Goal: Task Accomplishment & Management: Complete application form

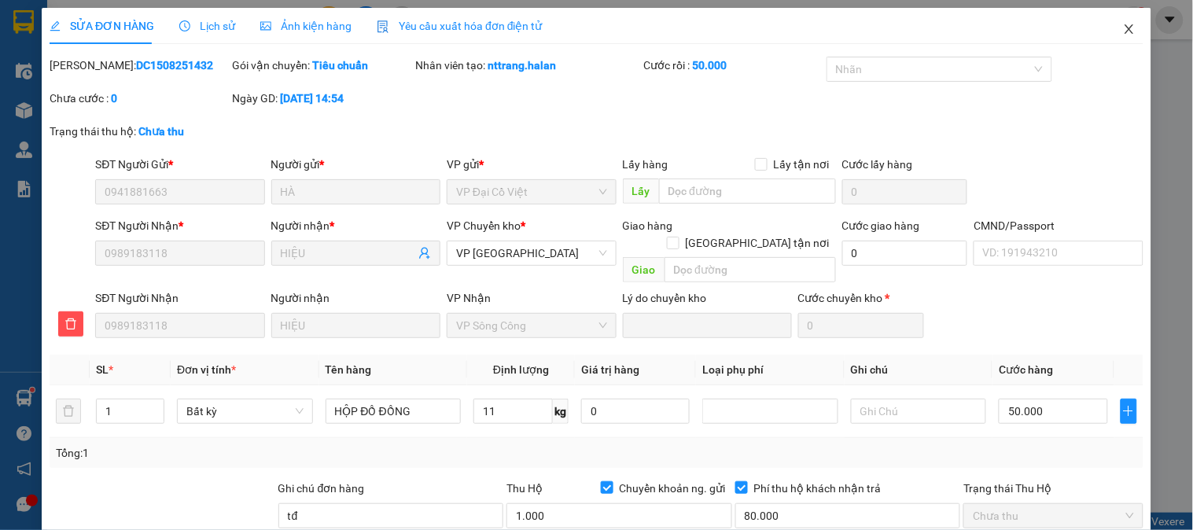
click at [1123, 28] on icon "close" at bounding box center [1129, 29] width 13 height 13
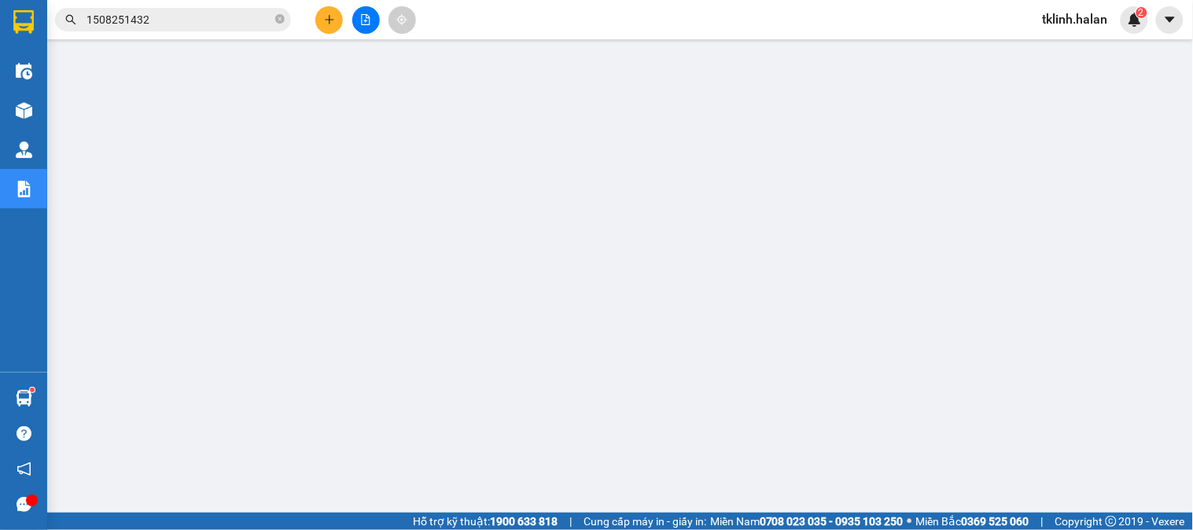
click at [231, 24] on input "1508251432" at bounding box center [180, 19] width 186 height 17
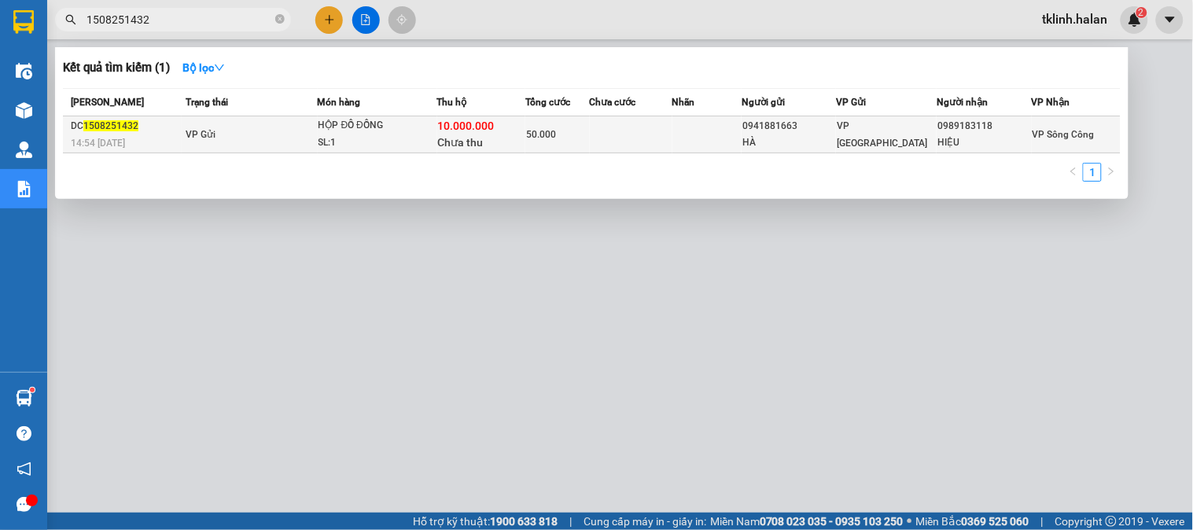
click at [558, 134] on div "50.000" at bounding box center [557, 134] width 63 height 17
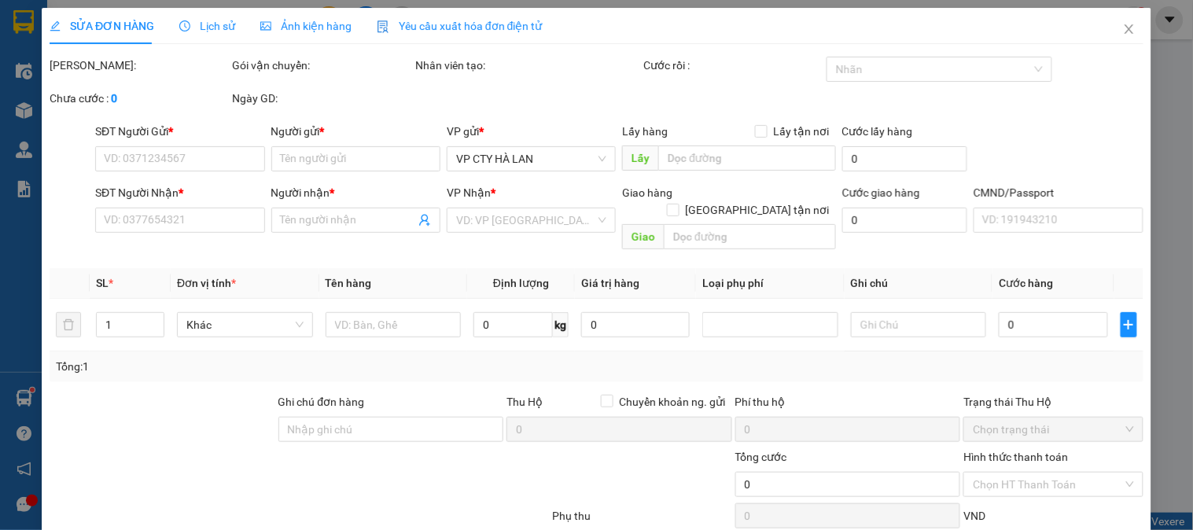
type input "0941881663"
type input "HÀ"
type input "0989183118"
type input "HIỆU"
type input "tđ"
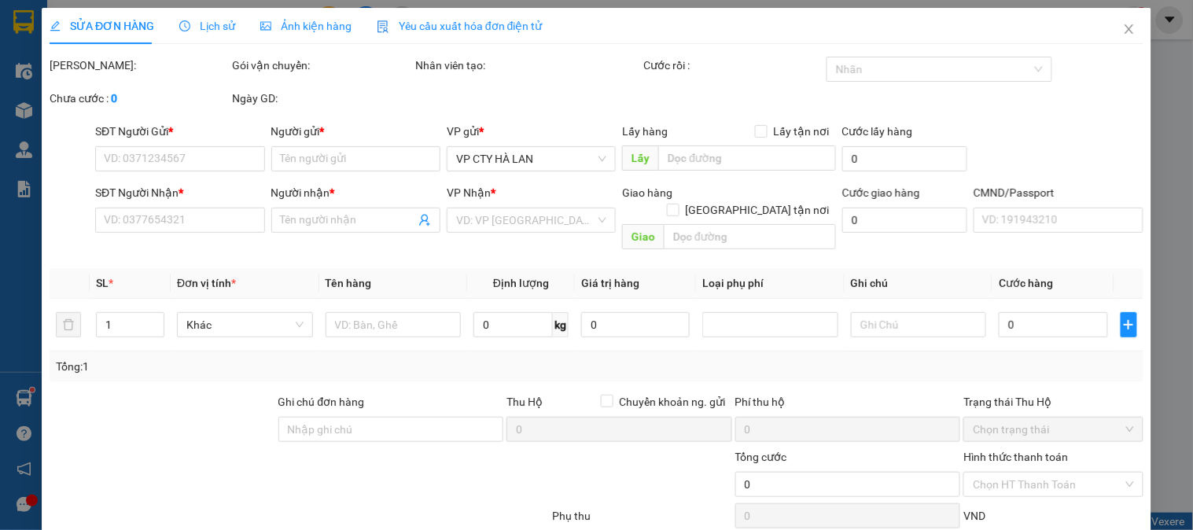
type input "50.000"
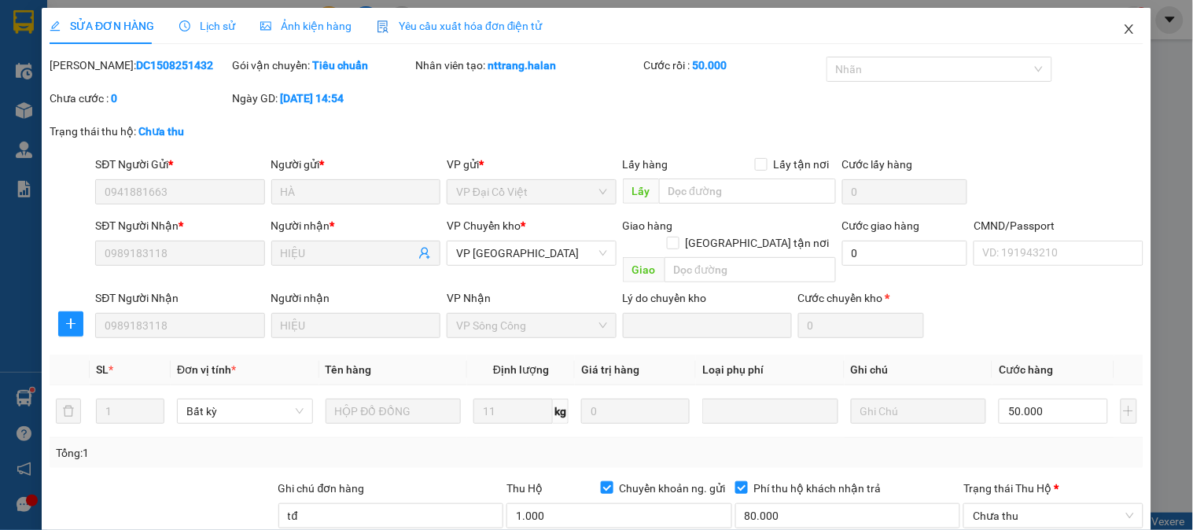
click at [1123, 40] on span "Close" at bounding box center [1129, 30] width 44 height 44
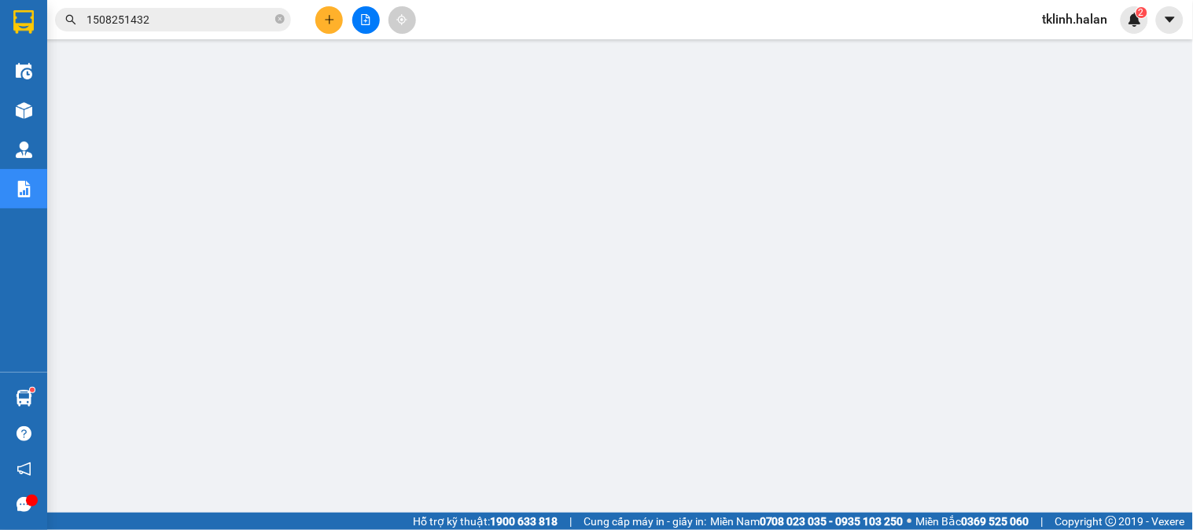
click at [1146, 28] on div "tklinh.halan 2" at bounding box center [1089, 20] width 118 height 28
click at [1133, 24] on img at bounding box center [1135, 20] width 14 height 14
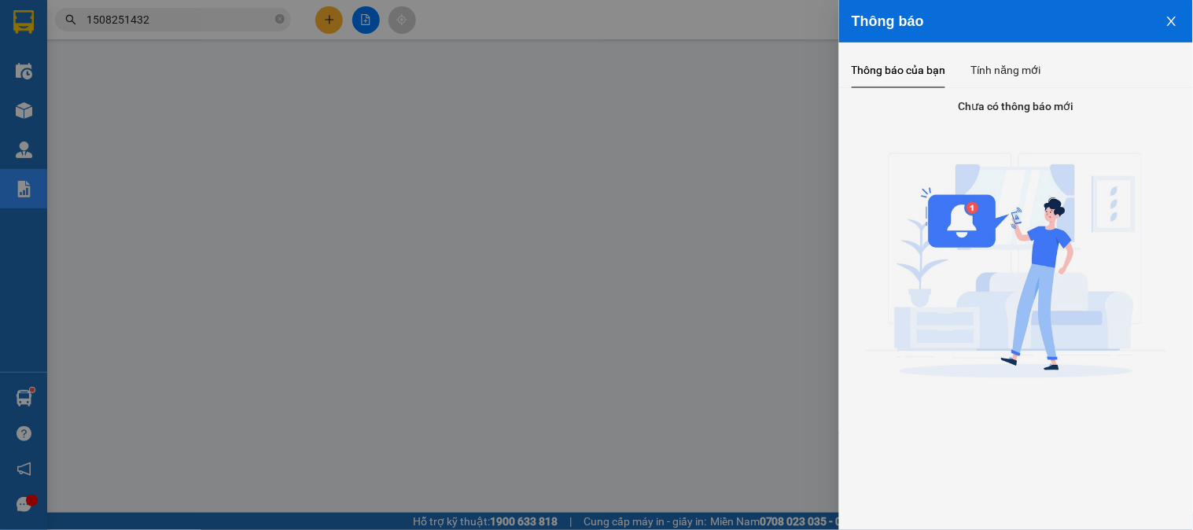
click at [663, 373] on div at bounding box center [596, 265] width 1193 height 530
